Goal: Task Accomplishment & Management: Manage account settings

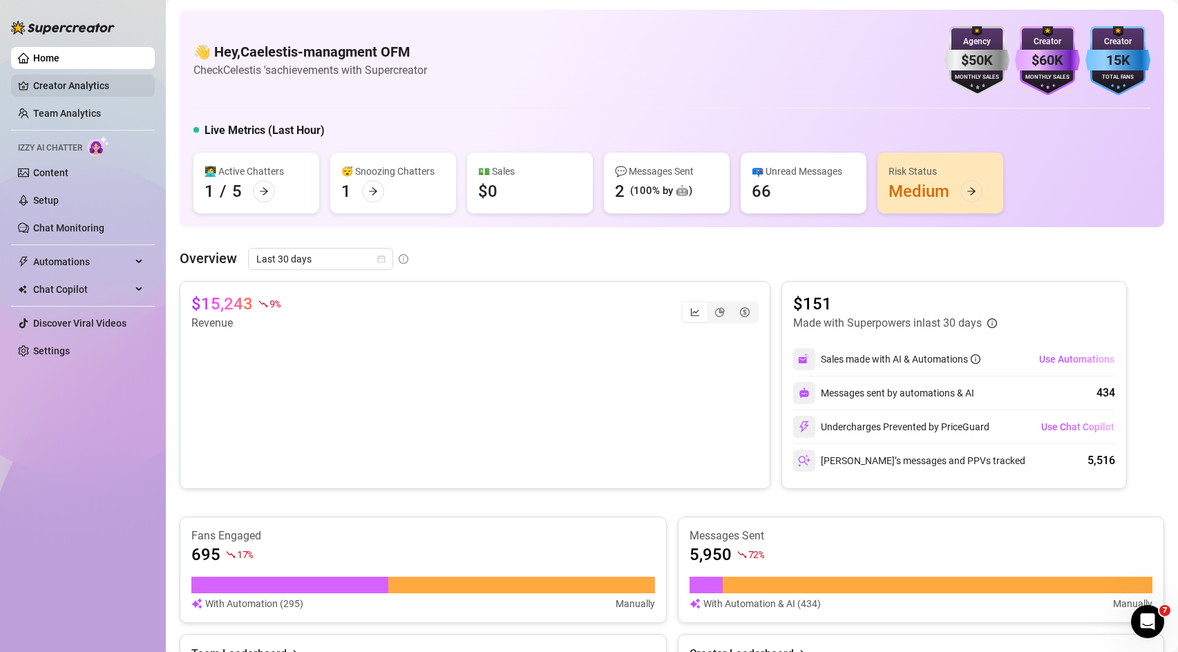
click at [88, 89] on link "Creator Analytics" at bounding box center [88, 86] width 111 height 22
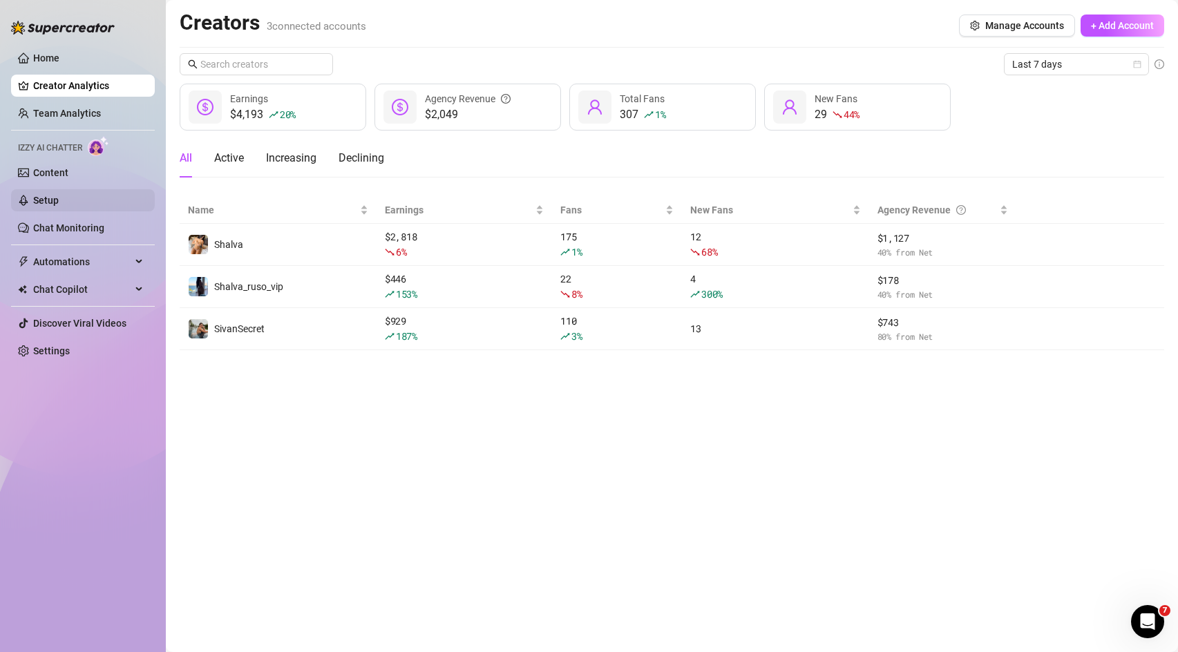
click at [59, 203] on link "Setup" at bounding box center [46, 200] width 26 height 11
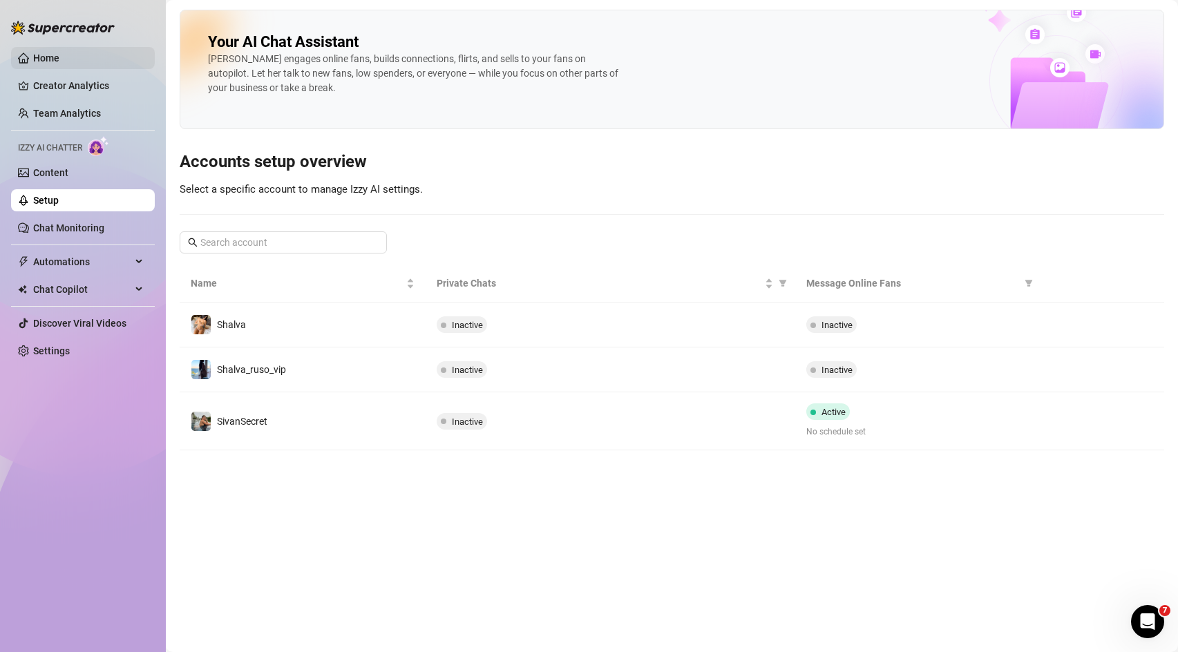
click at [59, 52] on link "Home" at bounding box center [46, 57] width 26 height 11
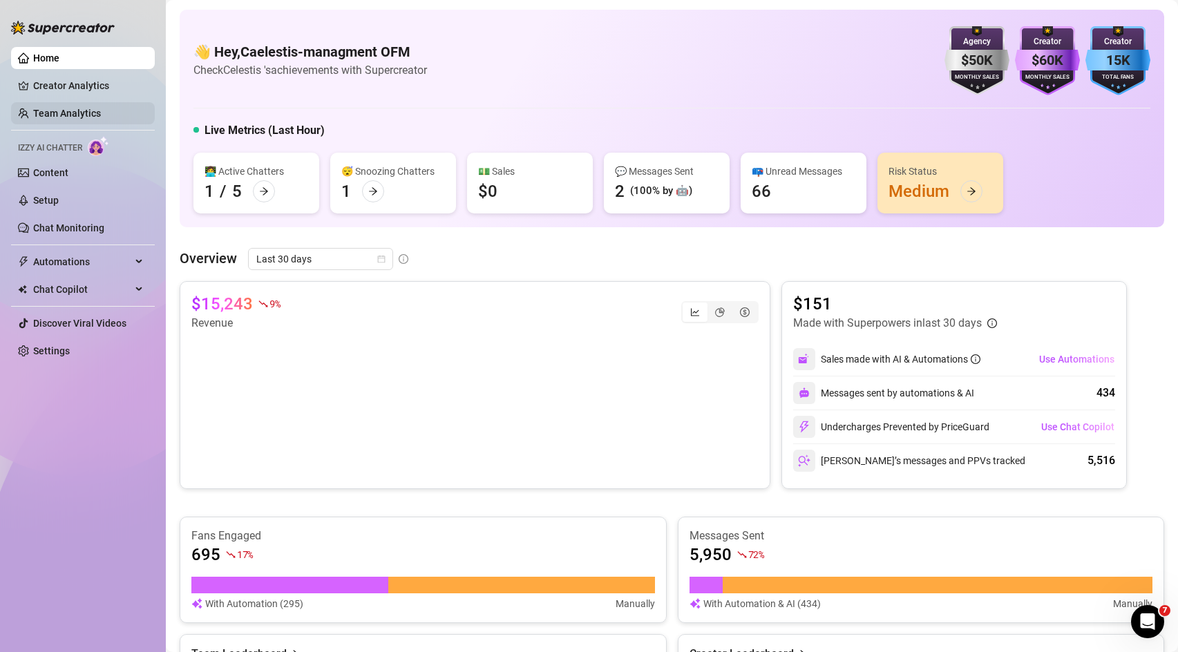
click at [61, 108] on link "Team Analytics" at bounding box center [67, 113] width 68 height 11
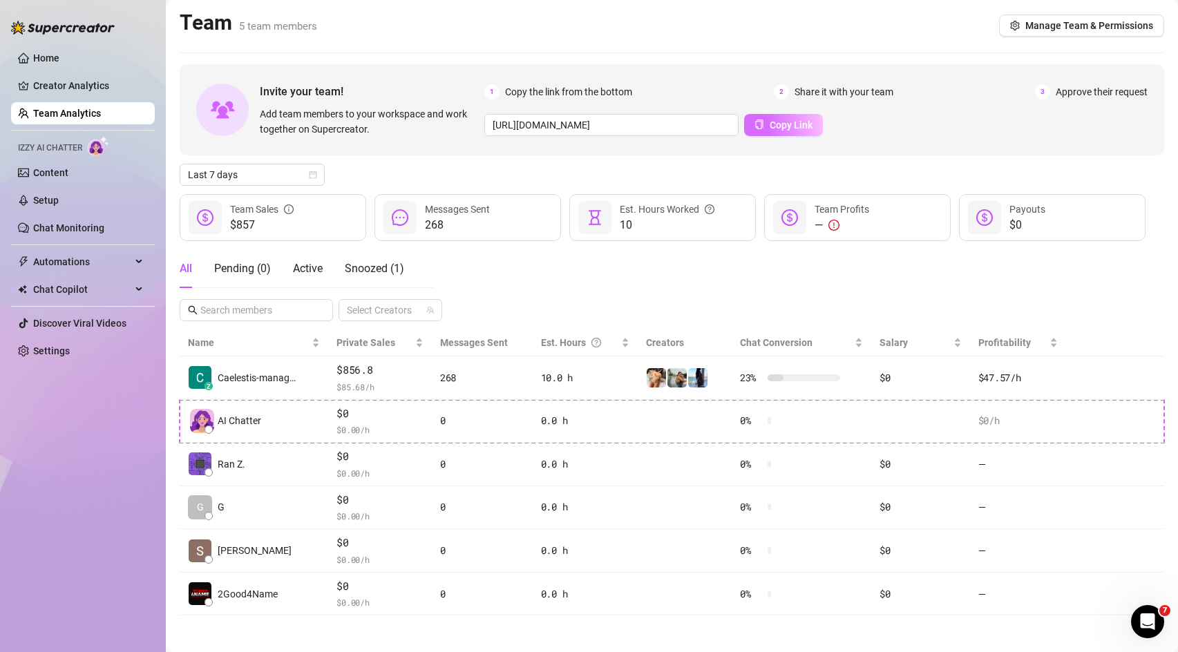
click at [774, 126] on span "Copy Link" at bounding box center [790, 124] width 43 height 11
